Goal: Task Accomplishment & Management: Manage account settings

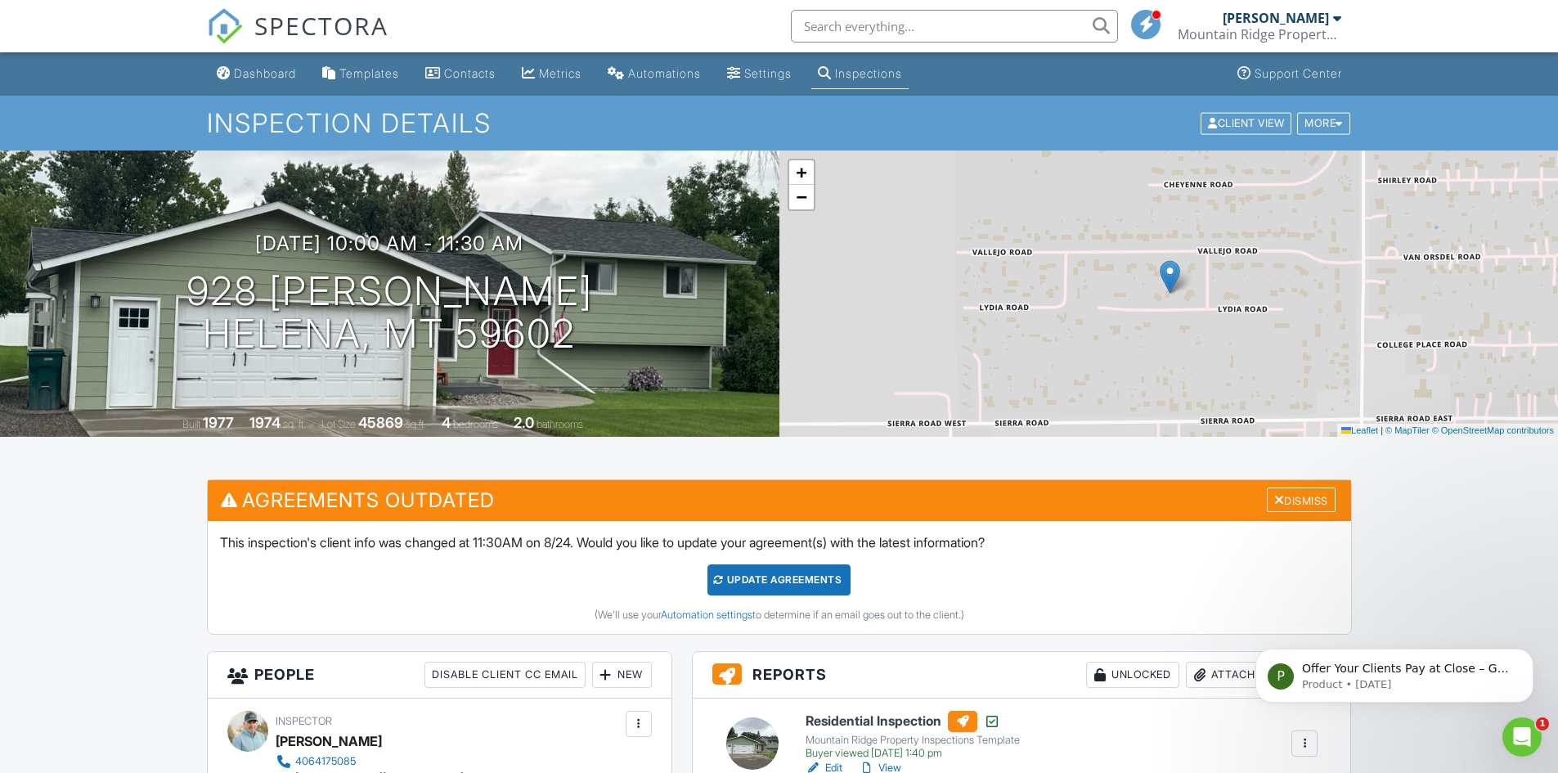
click at [857, 79] on div "Inspections" at bounding box center [868, 73] width 67 height 14
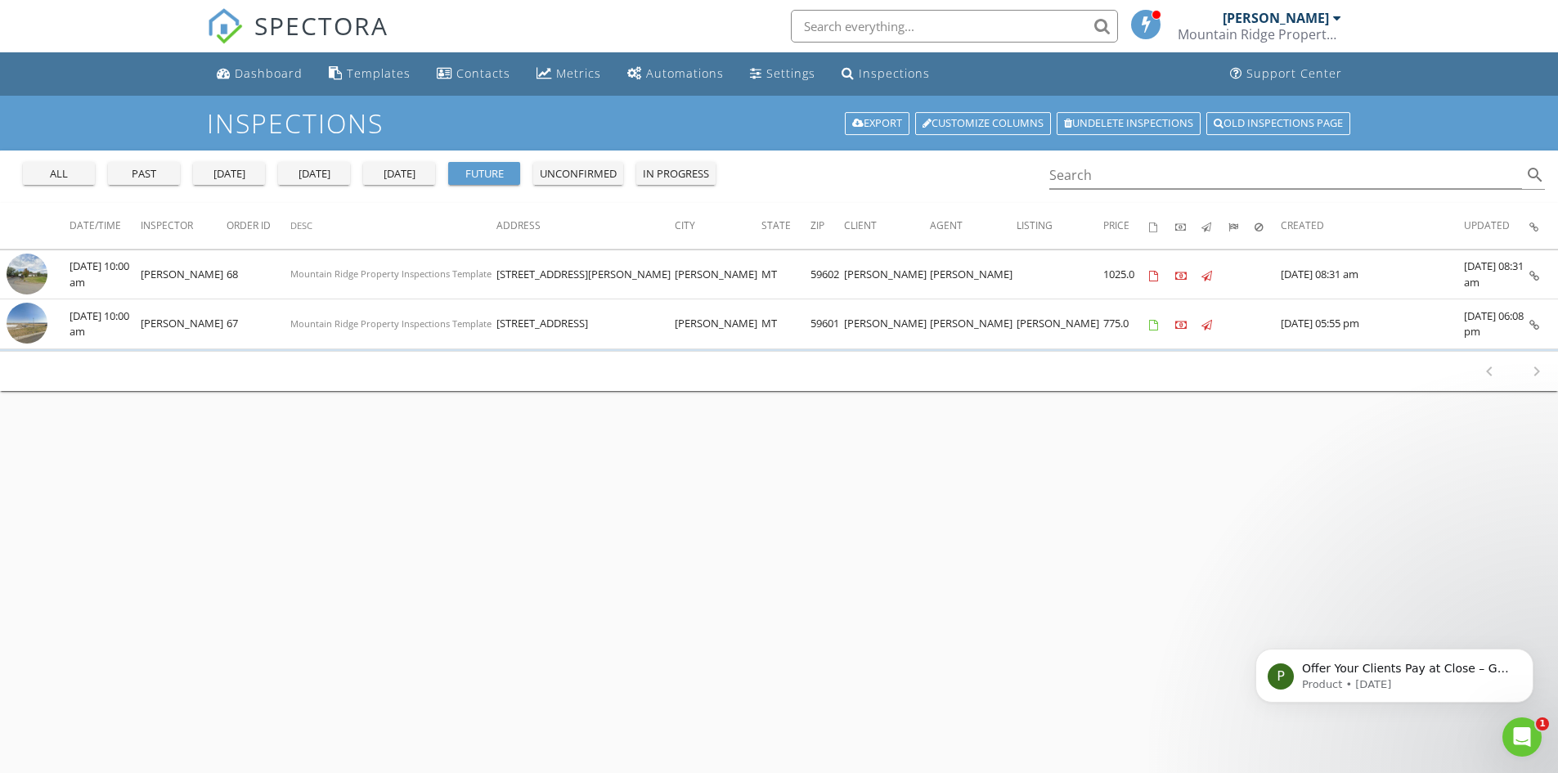
click at [318, 178] on div "today" at bounding box center [314, 174] width 59 height 16
